Goal: Go to known website: Access a specific website the user already knows

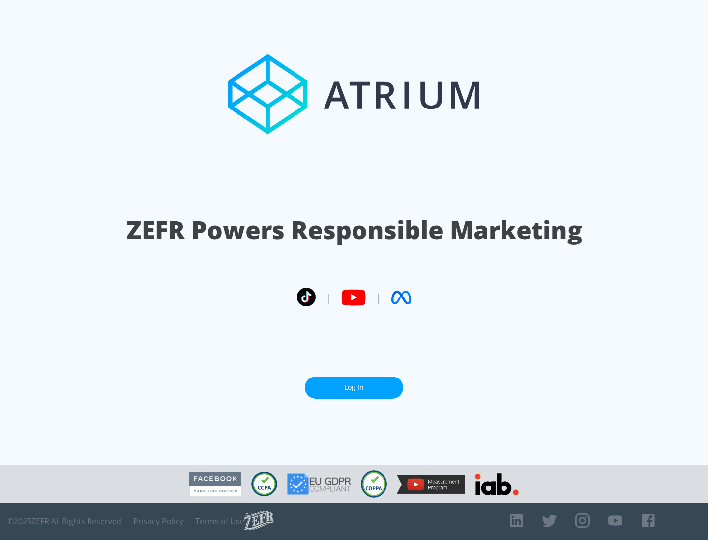
click at [354, 384] on link "Log In" at bounding box center [354, 388] width 98 height 22
